Goal: Task Accomplishment & Management: Manage account settings

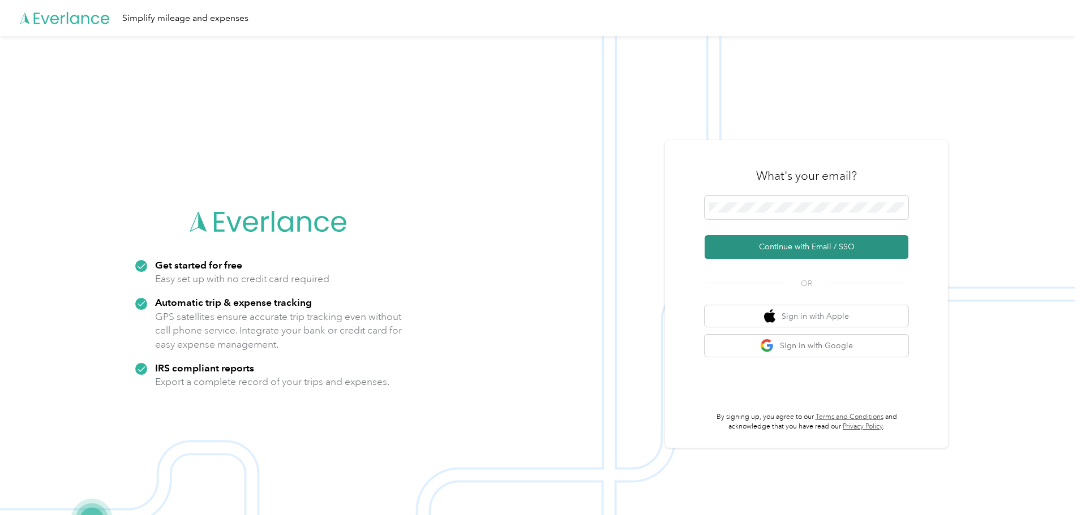
click at [766, 246] on button "Continue with Email / SSO" at bounding box center [806, 247] width 204 height 24
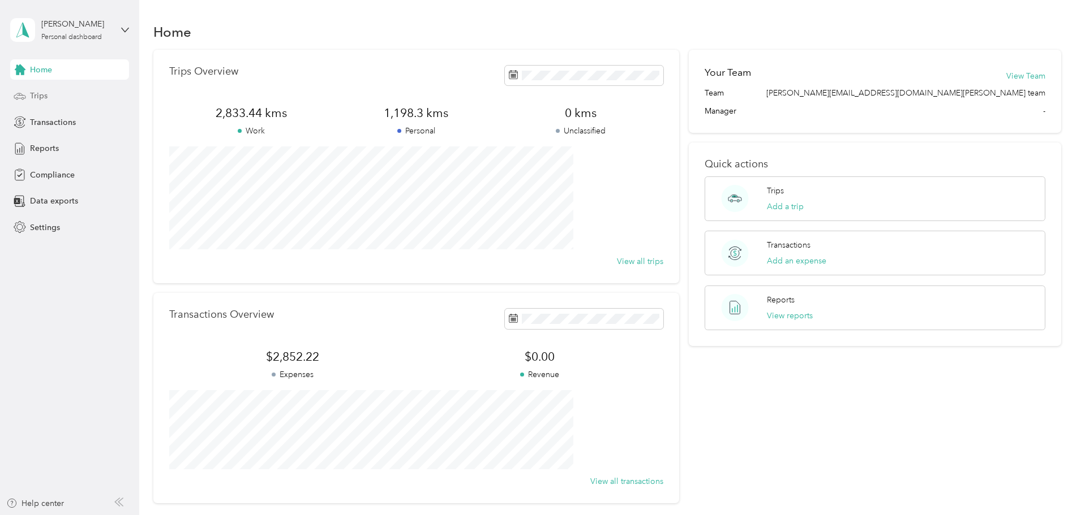
click at [48, 100] on div "Trips" at bounding box center [69, 96] width 119 height 20
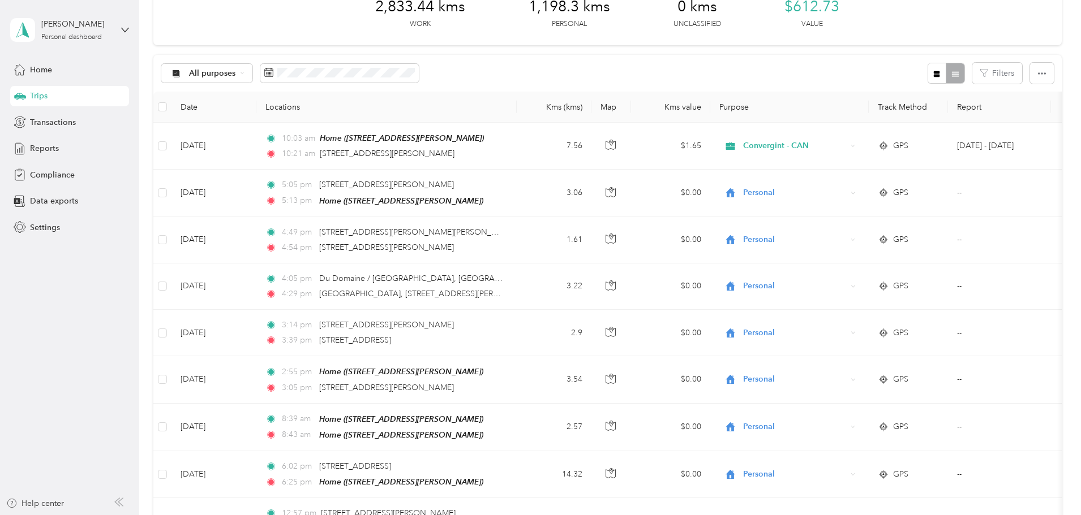
scroll to position [45, 0]
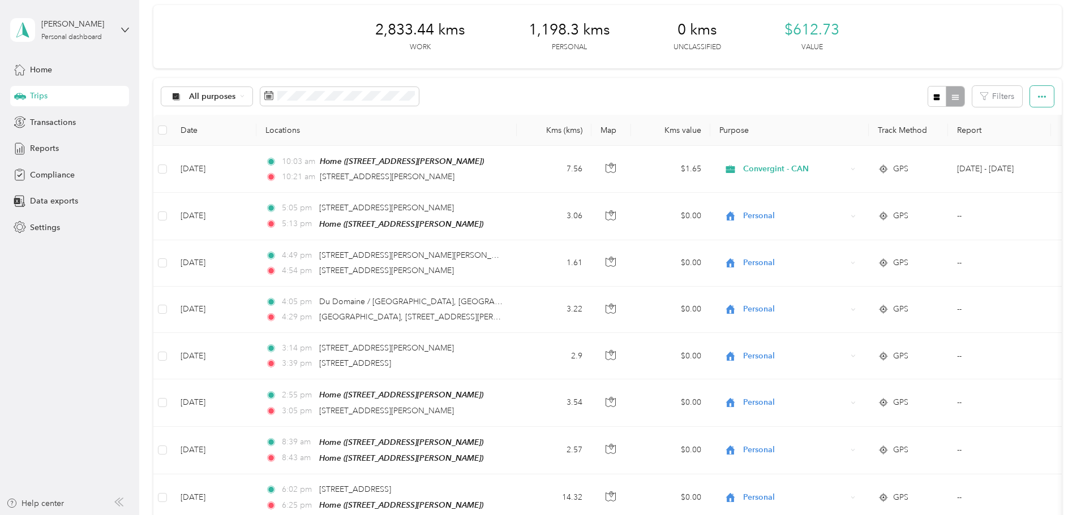
click at [1038, 92] on span "button" at bounding box center [1042, 97] width 8 height 10
click at [1038, 93] on icon "button" at bounding box center [1042, 97] width 8 height 8
drag, startPoint x: 1069, startPoint y: 142, endPoint x: 1067, endPoint y: 111, distance: 30.6
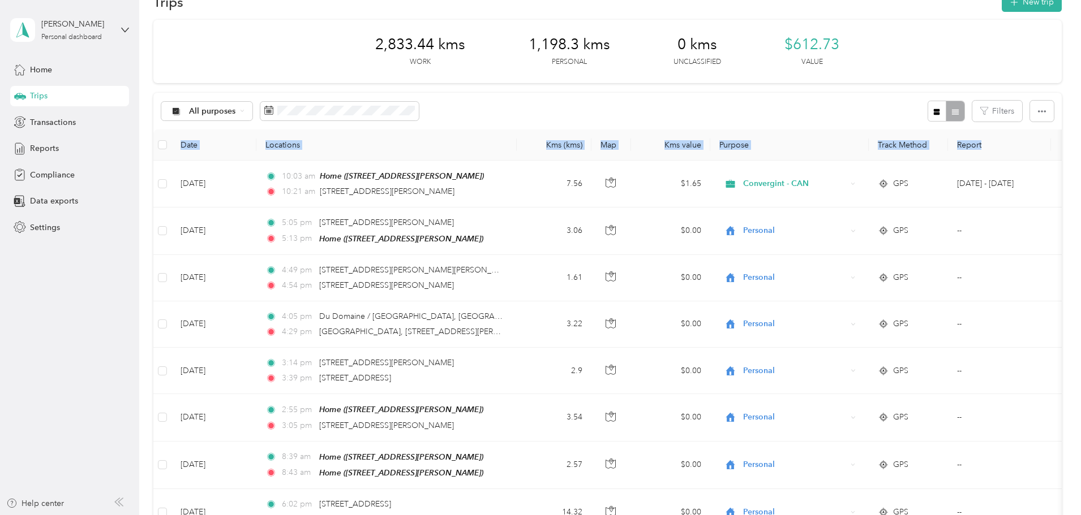
scroll to position [0, 0]
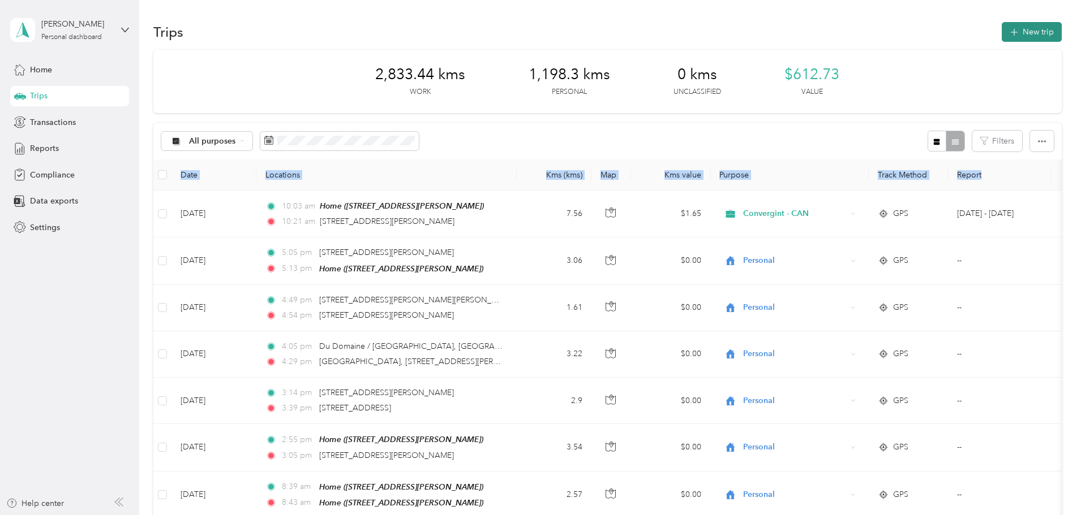
click at [1002, 35] on button "New trip" at bounding box center [1032, 32] width 60 height 20
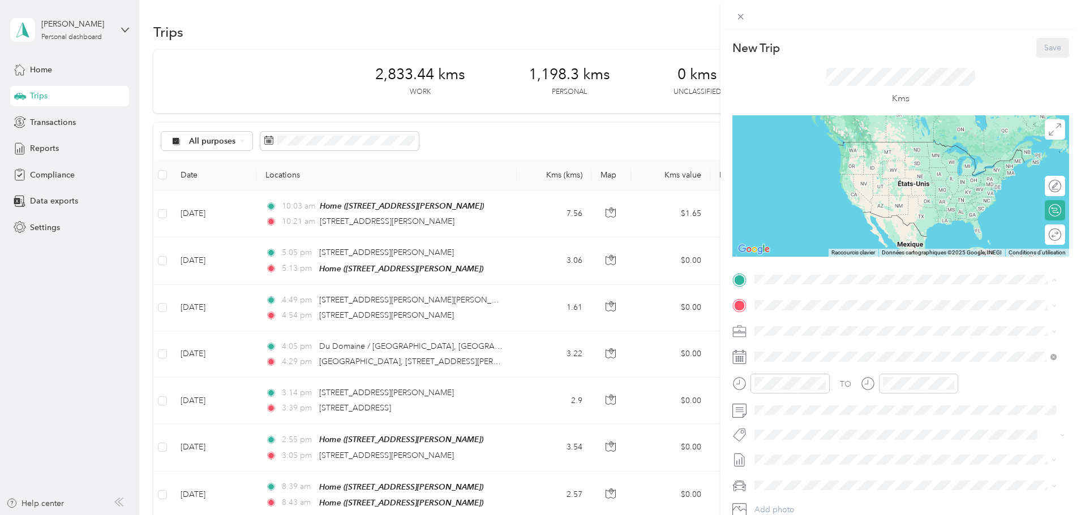
click at [822, 325] on div "Home" at bounding box center [843, 325] width 135 height 10
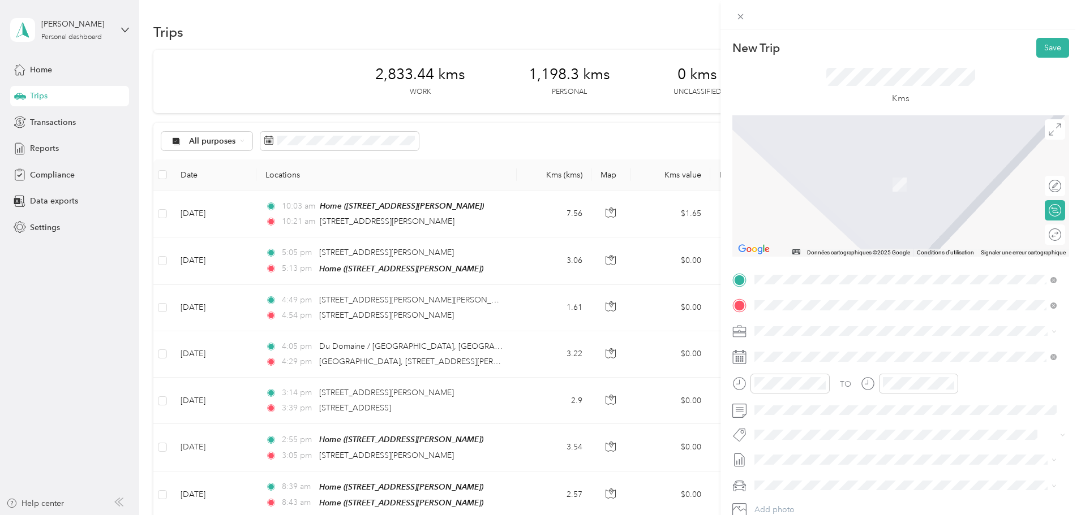
click at [852, 350] on span "[STREET_ADDRESS][PERSON_NAME]" at bounding box center [843, 346] width 135 height 10
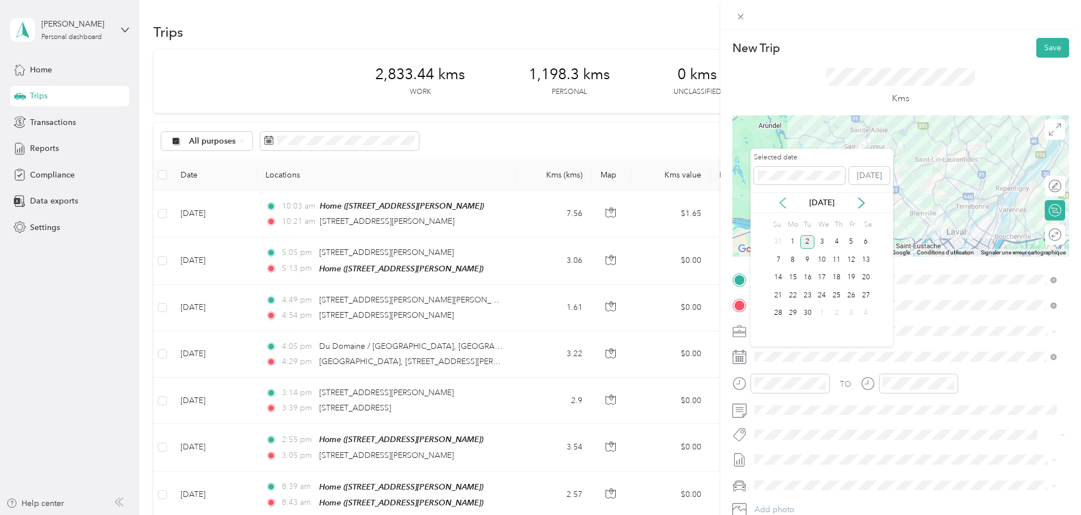
click at [782, 200] on icon at bounding box center [783, 203] width 6 height 10
click at [849, 312] on div "29" at bounding box center [851, 314] width 15 height 14
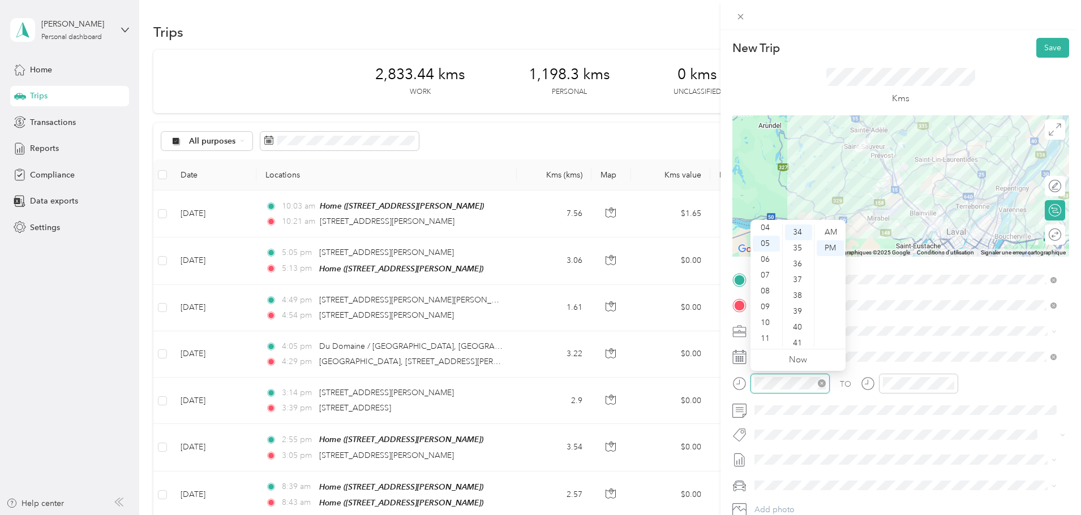
scroll to position [539, 0]
click at [766, 291] on div "08" at bounding box center [766, 291] width 27 height 16
click at [798, 321] on div "51" at bounding box center [798, 323] width 27 height 16
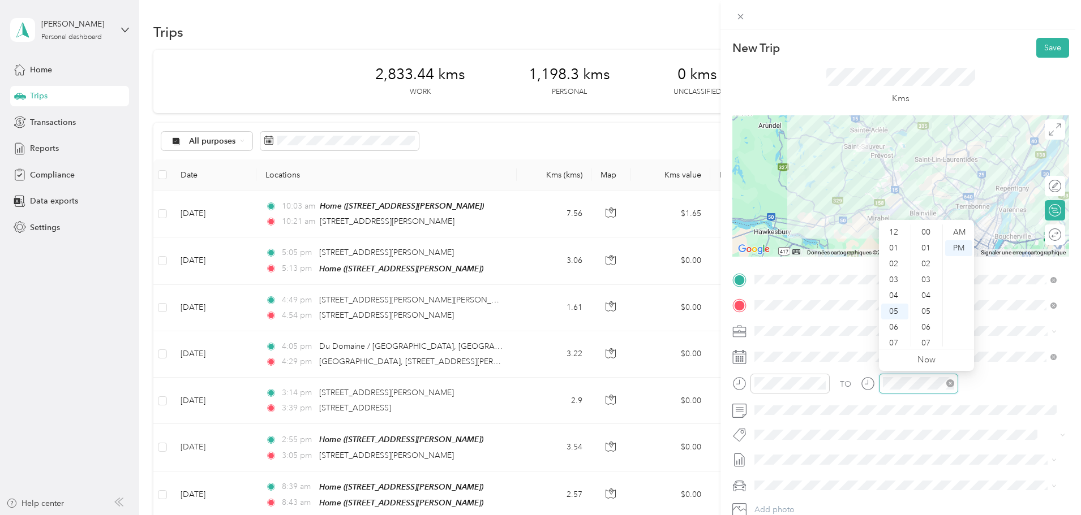
scroll to position [68, 0]
click at [900, 322] on div "10" at bounding box center [894, 323] width 27 height 16
click at [899, 309] on div "09" at bounding box center [894, 307] width 27 height 16
click at [929, 267] on div "36" at bounding box center [926, 264] width 27 height 16
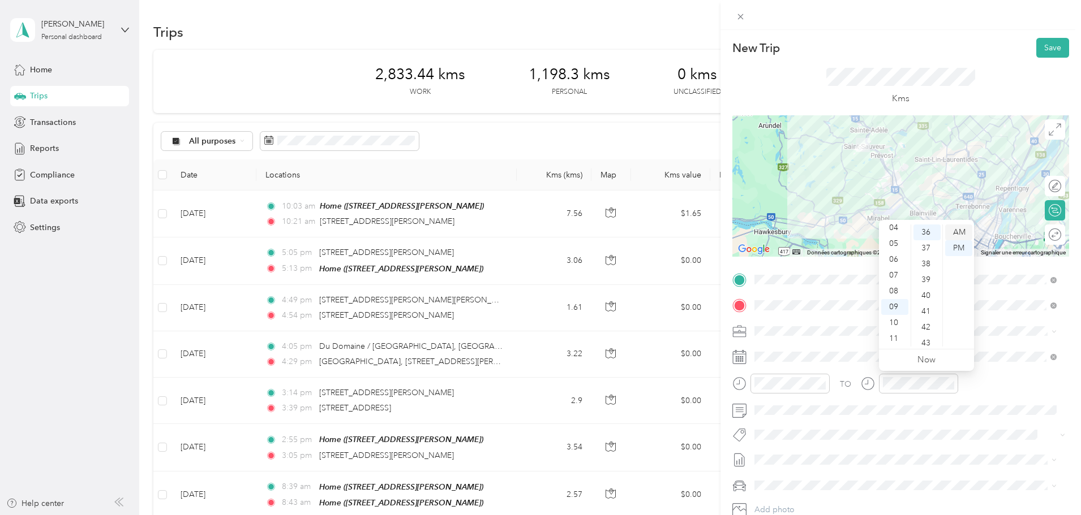
click at [959, 234] on div "AM" at bounding box center [958, 233] width 27 height 16
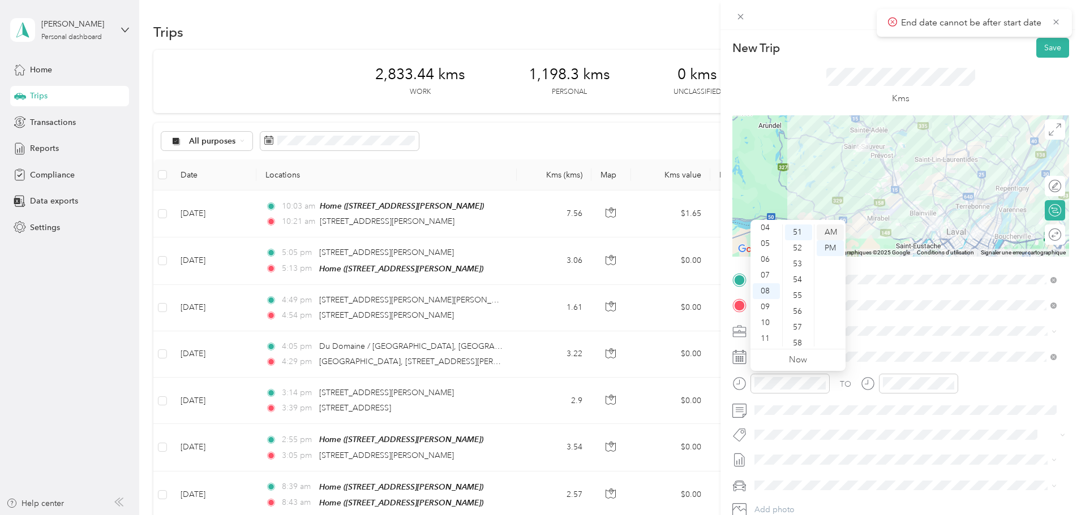
click at [830, 231] on div "AM" at bounding box center [829, 233] width 27 height 16
click at [1008, 389] on div "TO" at bounding box center [900, 388] width 337 height 28
click at [882, 381] on div at bounding box center [918, 384] width 79 height 20
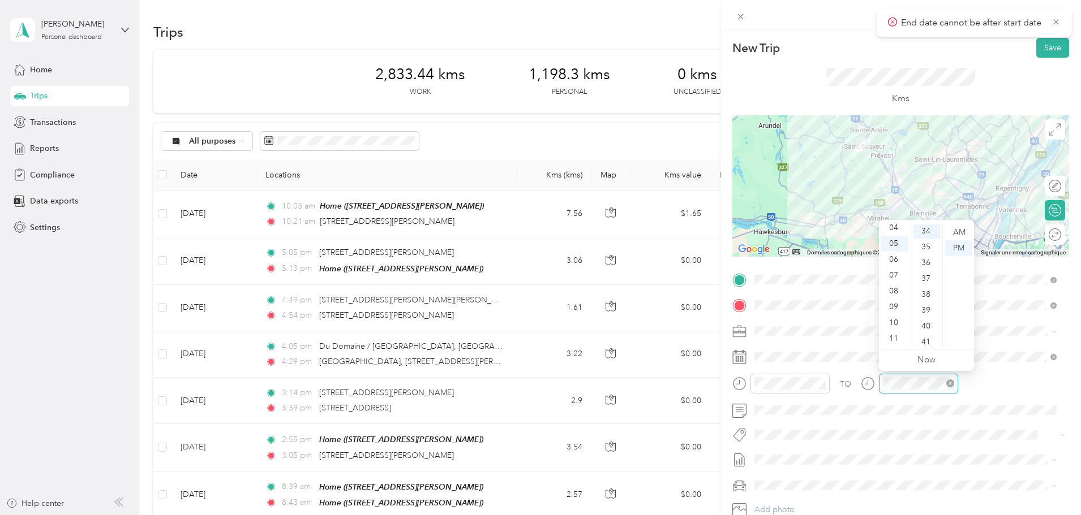
scroll to position [539, 0]
click at [897, 307] on div "09" at bounding box center [894, 307] width 27 height 16
click at [961, 233] on div "AM" at bounding box center [958, 233] width 27 height 16
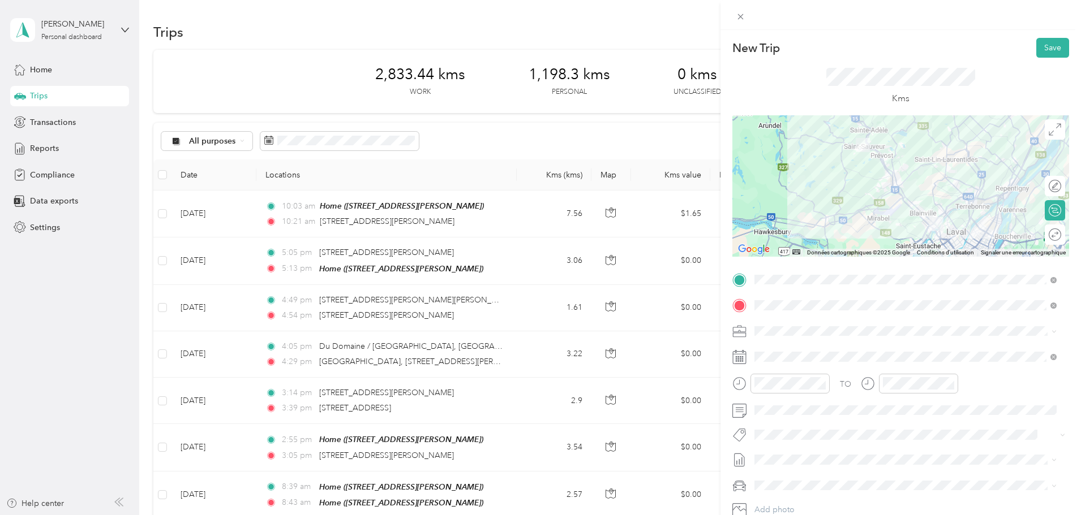
click at [1005, 372] on div "TO Add photo" at bounding box center [900, 407] width 337 height 273
click at [1049, 52] on button "Save" at bounding box center [1052, 48] width 33 height 20
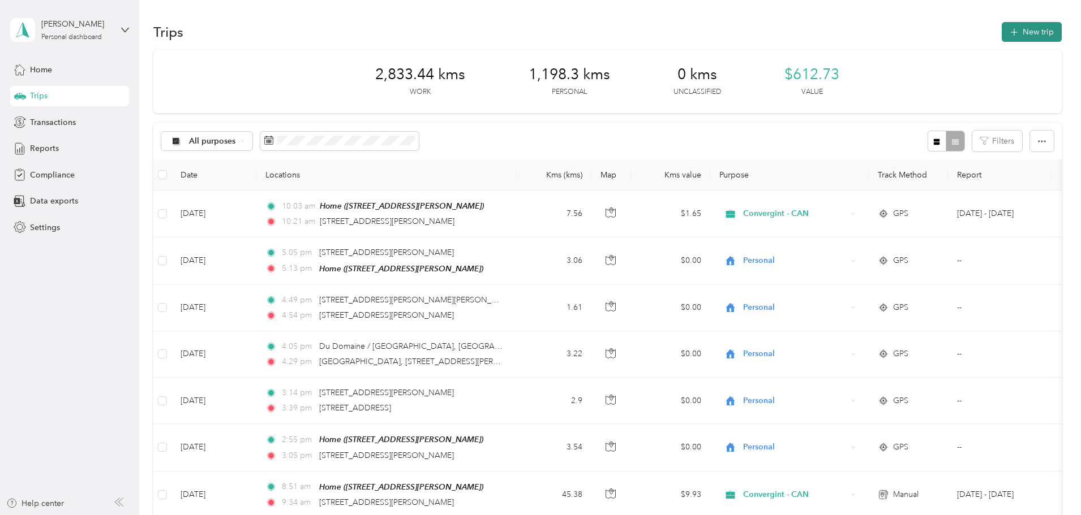
click at [1002, 33] on button "New trip" at bounding box center [1032, 32] width 60 height 20
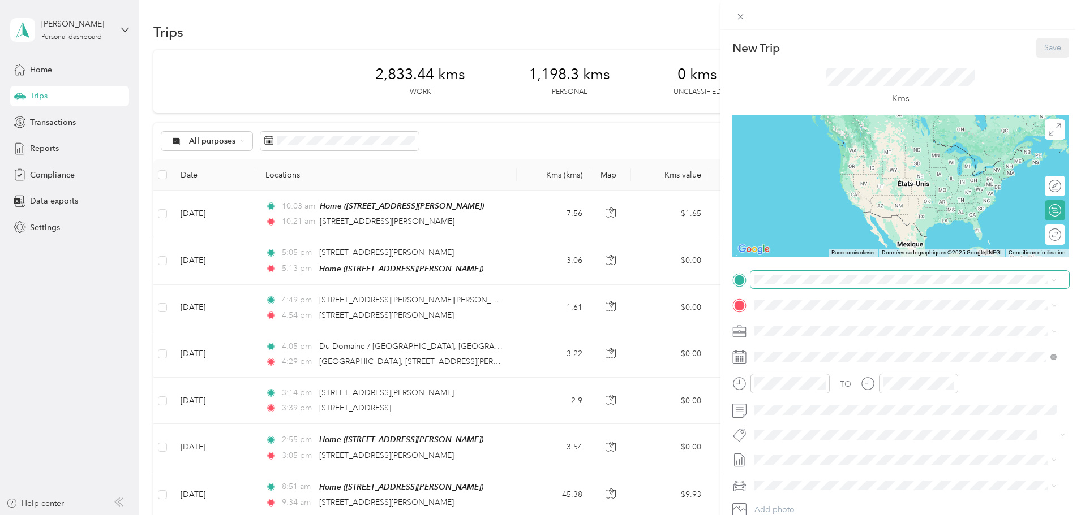
click at [781, 285] on span at bounding box center [909, 280] width 319 height 18
click at [835, 326] on span "[STREET_ADDRESS][PERSON_NAME]" at bounding box center [843, 321] width 135 height 10
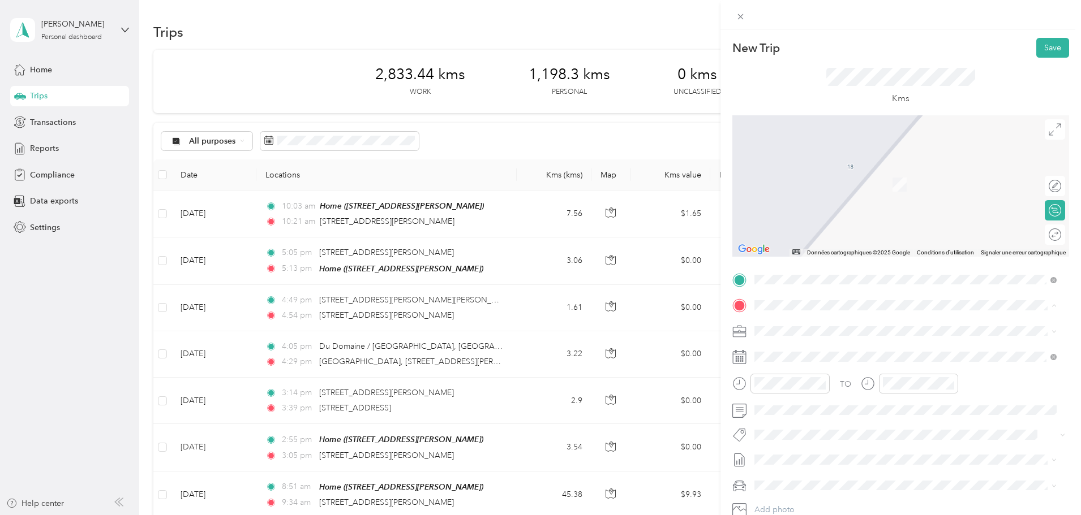
click at [831, 356] on div "Home [STREET_ADDRESS][PERSON_NAME]" at bounding box center [843, 357] width 135 height 24
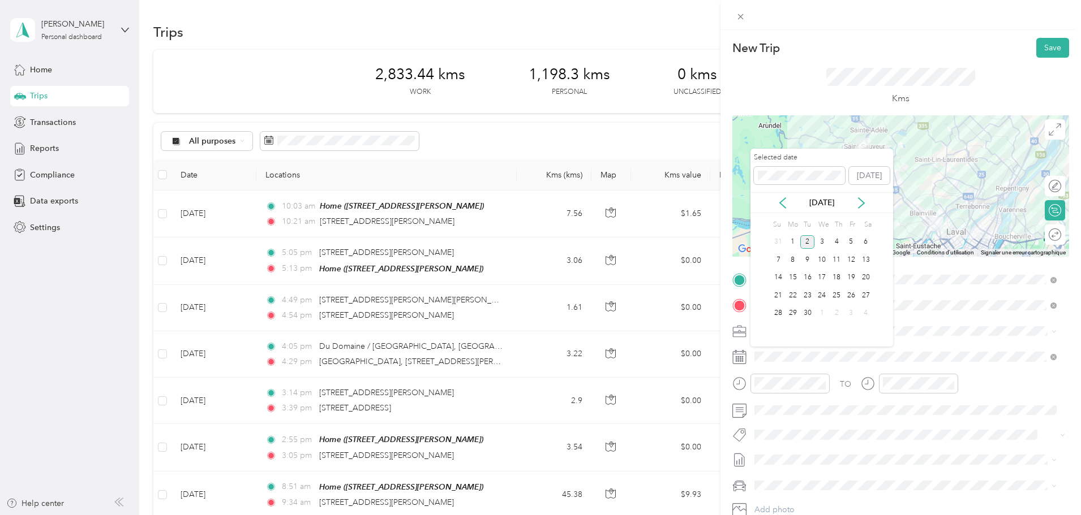
click at [782, 212] on div "[DATE]" at bounding box center [821, 202] width 143 height 21
click at [786, 204] on icon at bounding box center [782, 202] width 11 height 11
click at [850, 314] on div "29" at bounding box center [851, 314] width 15 height 14
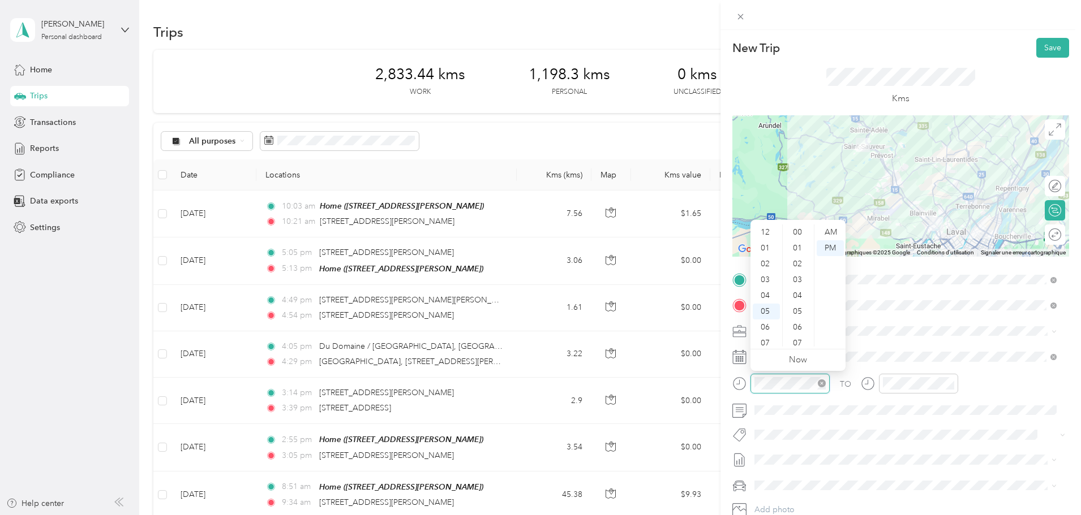
scroll to position [68, 0]
click at [767, 320] on div "10" at bounding box center [766, 323] width 27 height 16
drag, startPoint x: 825, startPoint y: 232, endPoint x: 814, endPoint y: 273, distance: 42.8
click at [825, 233] on div "AM" at bounding box center [829, 233] width 27 height 16
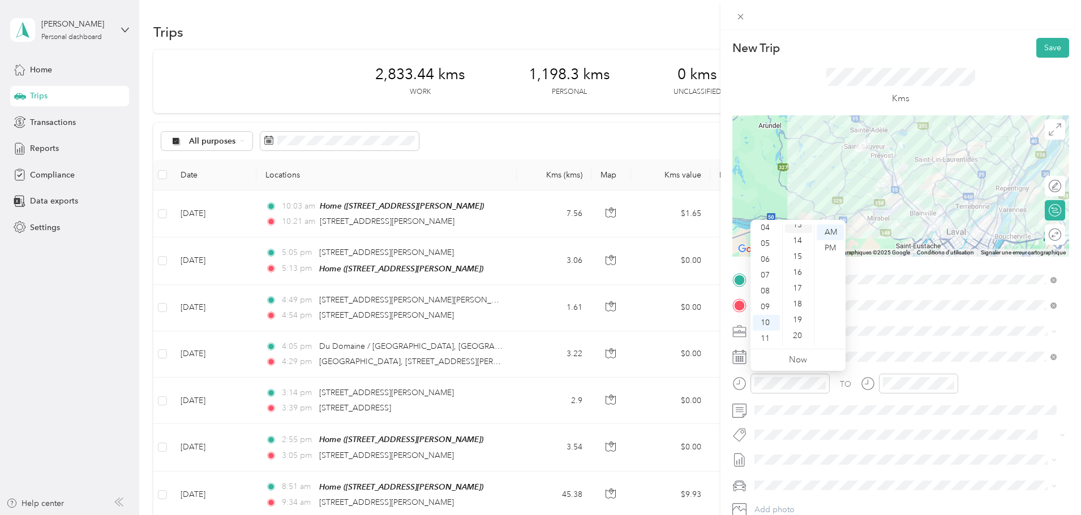
click at [798, 228] on div "13" at bounding box center [798, 225] width 27 height 16
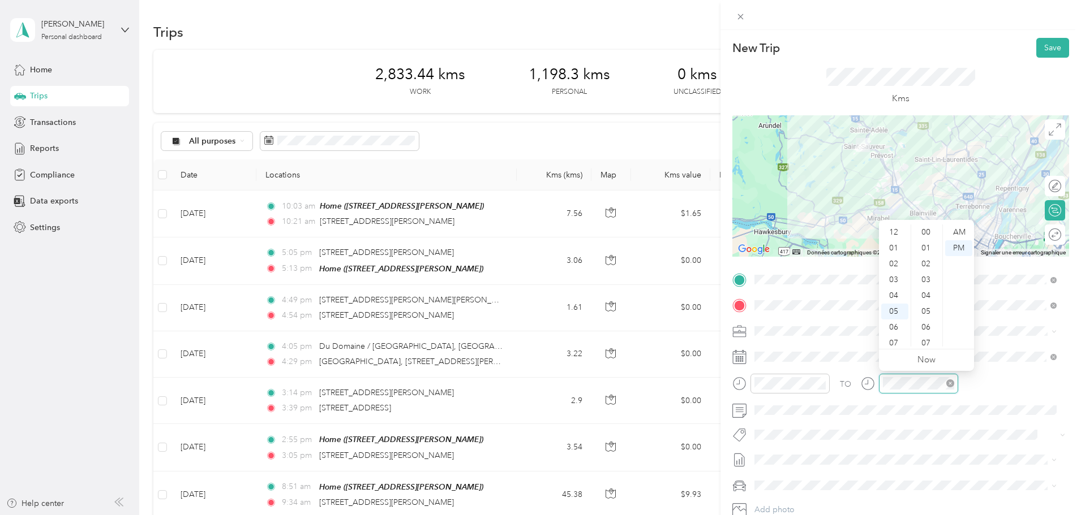
scroll to position [68, 0]
click at [896, 321] on div "10" at bounding box center [894, 323] width 27 height 16
click at [931, 343] on div "53" at bounding box center [926, 348] width 27 height 16
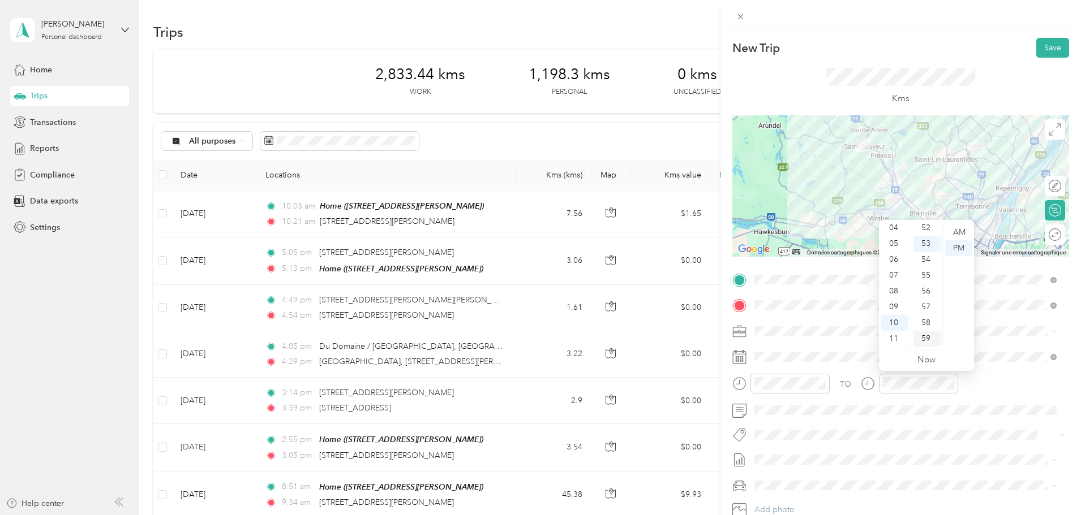
click at [929, 338] on div "59" at bounding box center [926, 339] width 27 height 16
click at [961, 233] on div "AM" at bounding box center [958, 233] width 27 height 16
click at [1005, 389] on div "TO" at bounding box center [900, 388] width 337 height 28
click at [1041, 52] on button "Save" at bounding box center [1052, 48] width 33 height 20
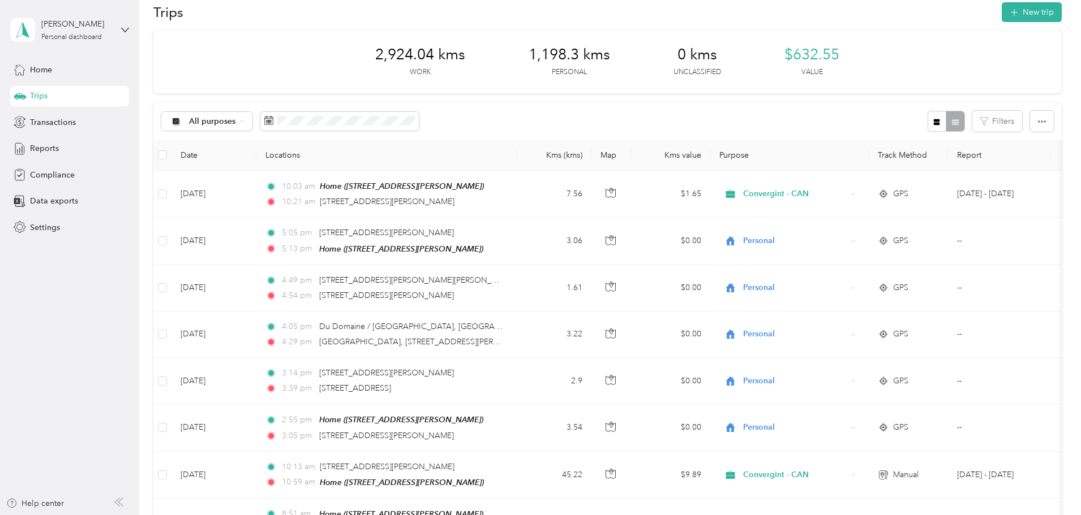
scroll to position [0, 0]
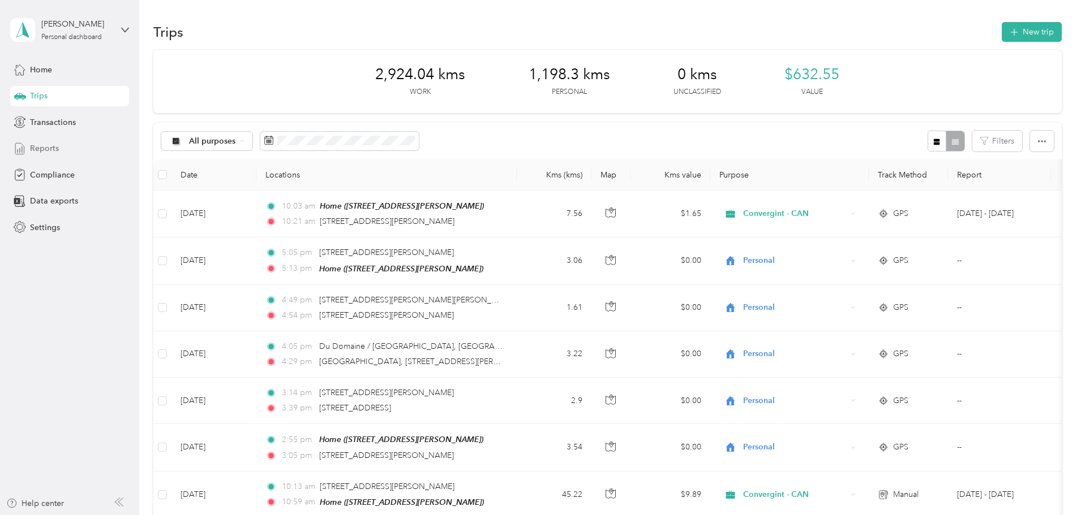
click at [44, 153] on span "Reports" at bounding box center [44, 149] width 29 height 12
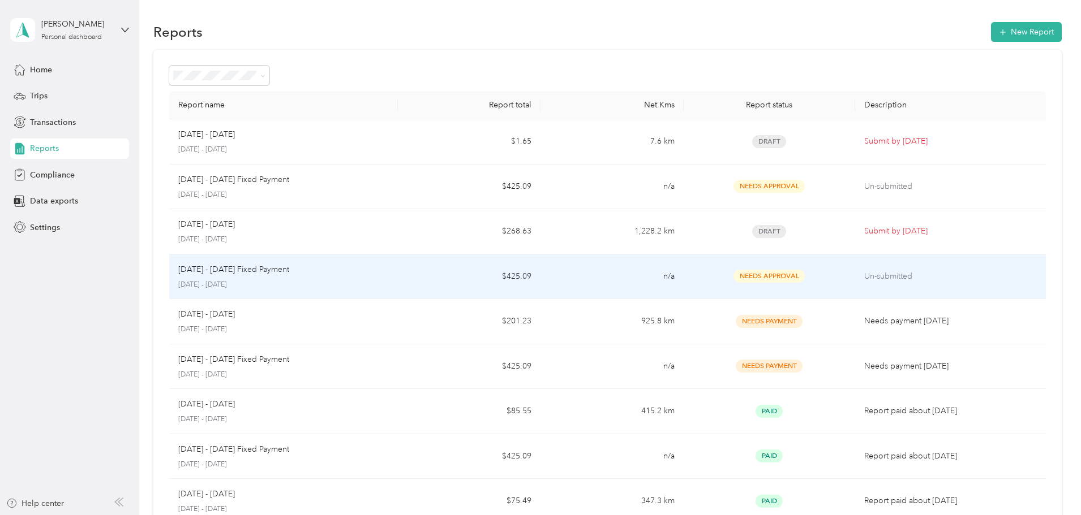
click at [368, 280] on p "[DATE] - [DATE]" at bounding box center [283, 285] width 210 height 10
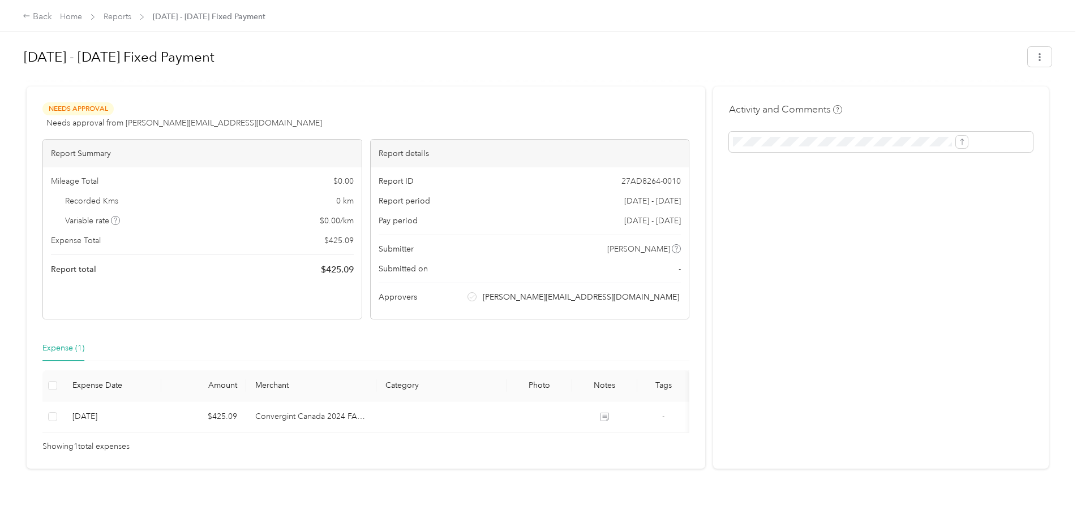
drag, startPoint x: 885, startPoint y: 226, endPoint x: 891, endPoint y: 232, distance: 8.0
click at [888, 231] on div "Activity and Comments" at bounding box center [881, 278] width 336 height 382
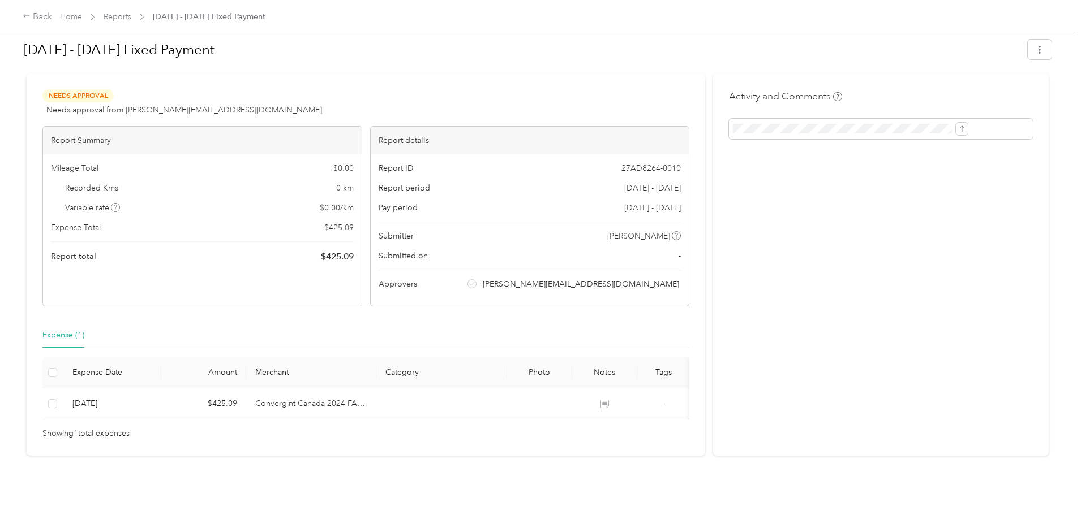
scroll to position [30, 0]
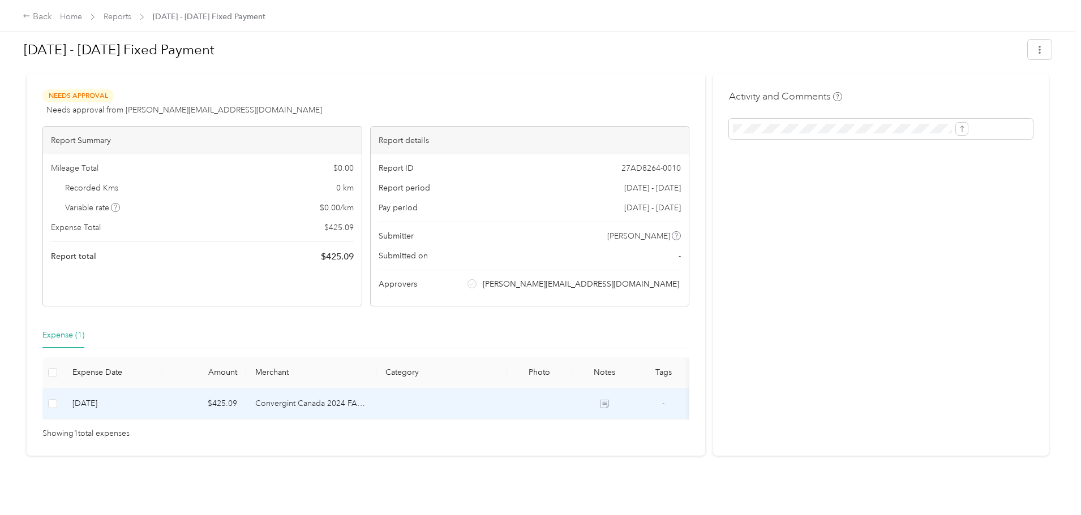
click at [366, 389] on td "Convergint Canada 2024 FAVR program" at bounding box center [311, 404] width 131 height 31
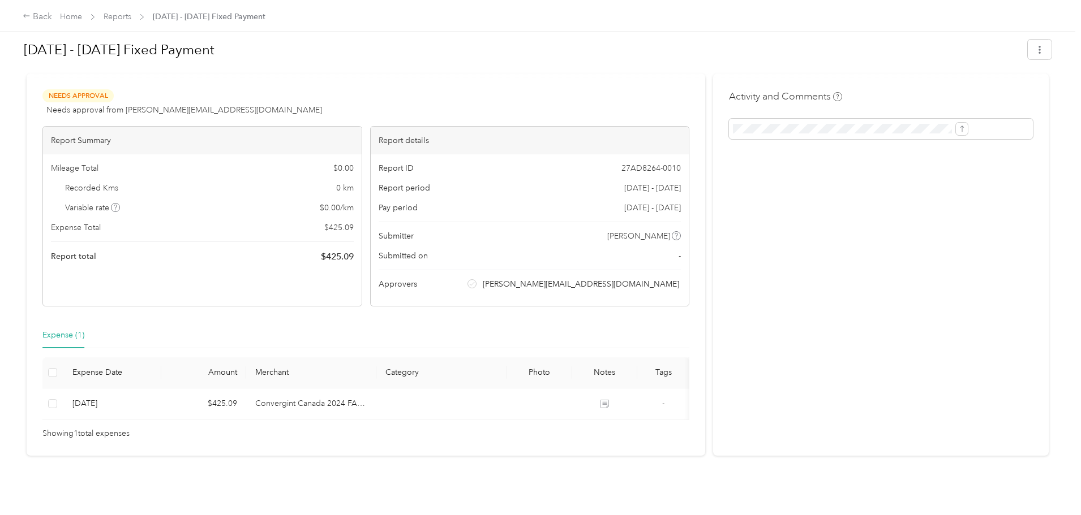
drag, startPoint x: 796, startPoint y: 165, endPoint x: 741, endPoint y: 170, distance: 55.1
click at [795, 169] on div "Activity and Comments" at bounding box center [881, 265] width 336 height 382
click at [52, 19] on div "Back" at bounding box center [37, 17] width 29 height 14
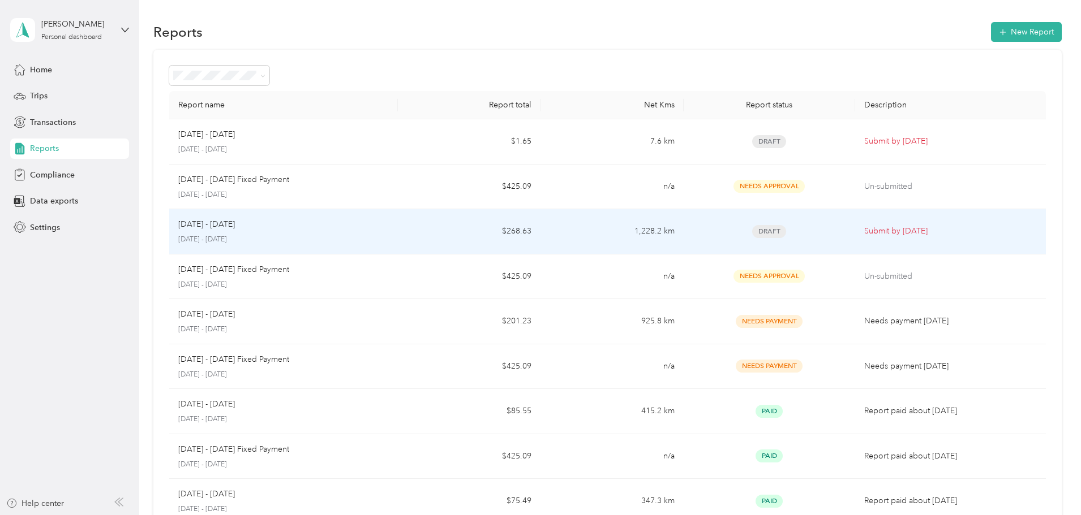
click at [368, 237] on p "[DATE] - [DATE]" at bounding box center [283, 240] width 210 height 10
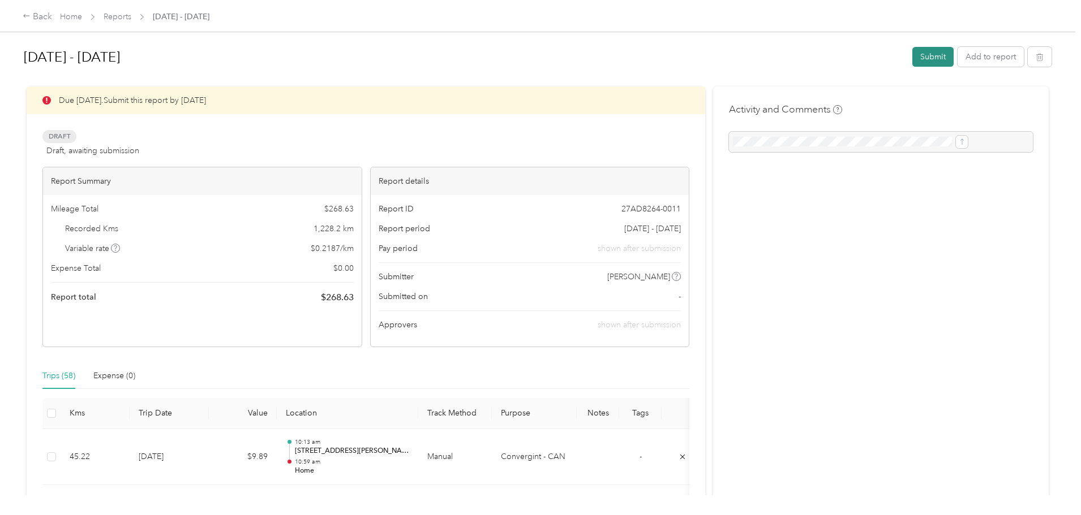
click at [912, 59] on button "Submit" at bounding box center [932, 57] width 41 height 20
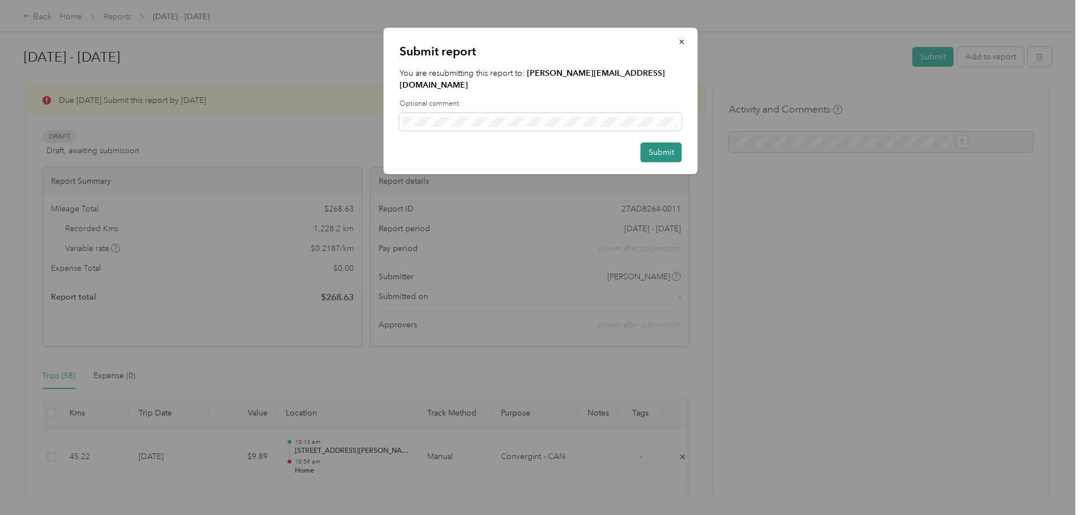
click at [667, 143] on button "Submit" at bounding box center [661, 153] width 41 height 20
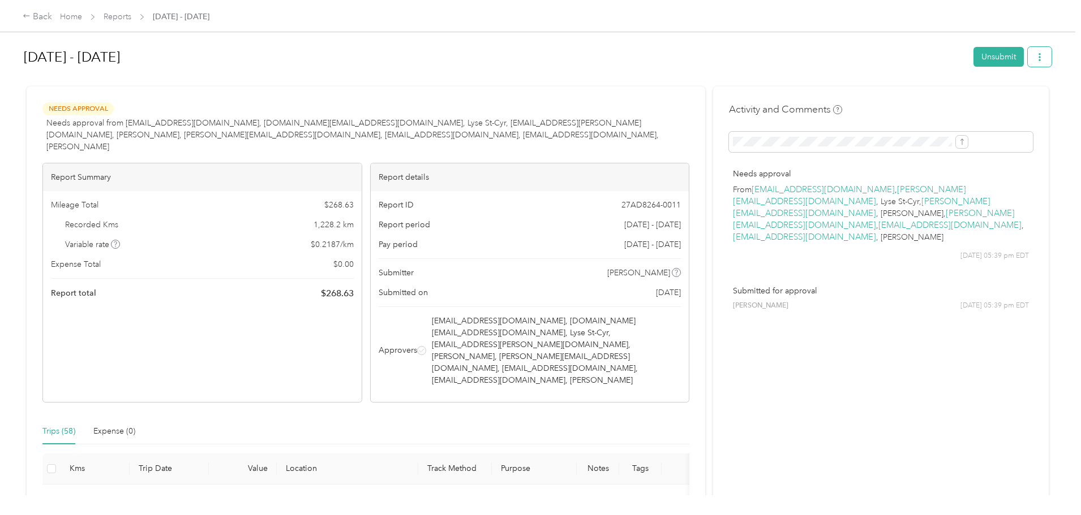
click at [1028, 57] on button "button" at bounding box center [1040, 57] width 24 height 20
click at [192, 19] on div "Home Reports [DATE] - [DATE]" at bounding box center [134, 17] width 149 height 12
click at [131, 19] on link "Reports" at bounding box center [118, 17] width 28 height 10
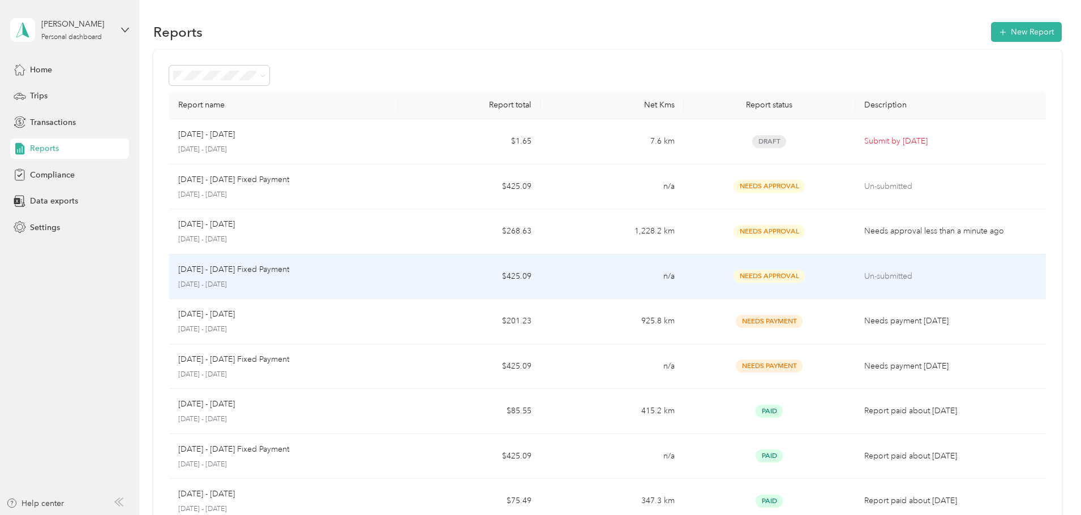
click at [855, 276] on td "Un-submitted" at bounding box center [950, 277] width 191 height 45
